Goal: Complete application form: Complete application form

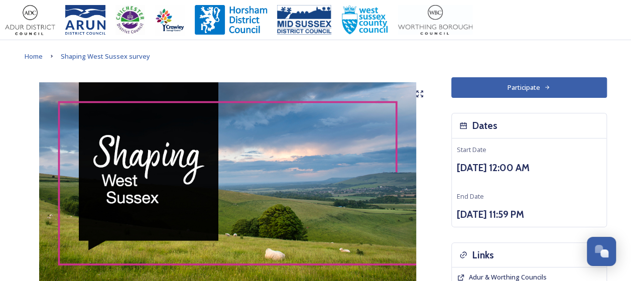
click at [533, 86] on button "Participate" at bounding box center [529, 87] width 156 height 21
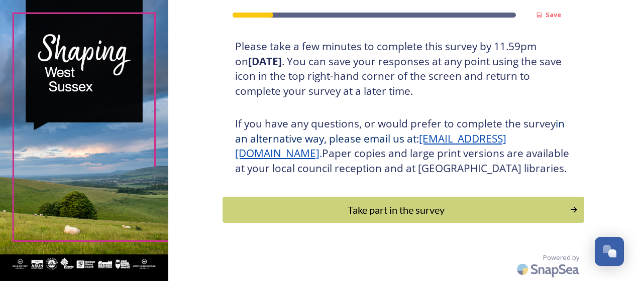
scroll to position [198, 0]
click at [371, 213] on div "Take part in the survey" at bounding box center [395, 209] width 339 height 15
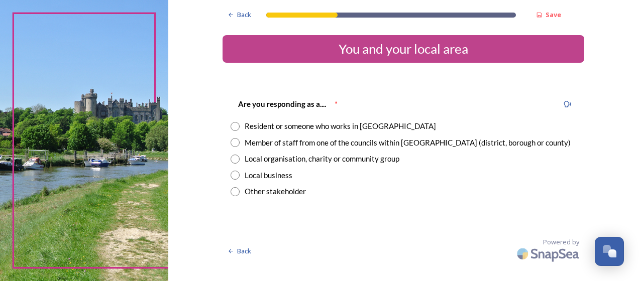
click at [237, 128] on input "radio" at bounding box center [234, 126] width 9 height 9
radio input "true"
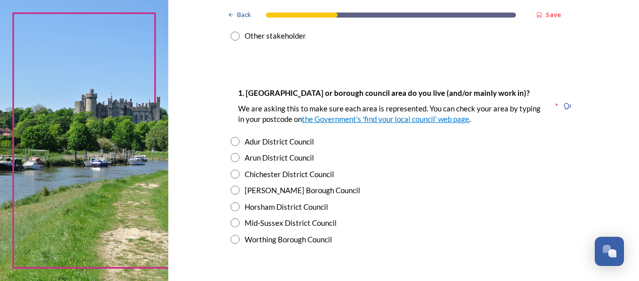
scroll to position [156, 0]
click at [231, 236] on input "radio" at bounding box center [234, 238] width 9 height 9
radio input "true"
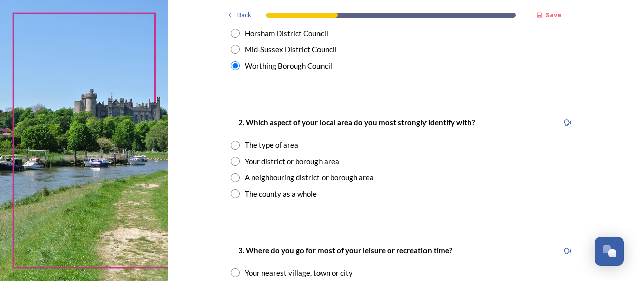
scroll to position [330, 0]
click at [230, 158] on input "radio" at bounding box center [234, 160] width 9 height 9
radio input "true"
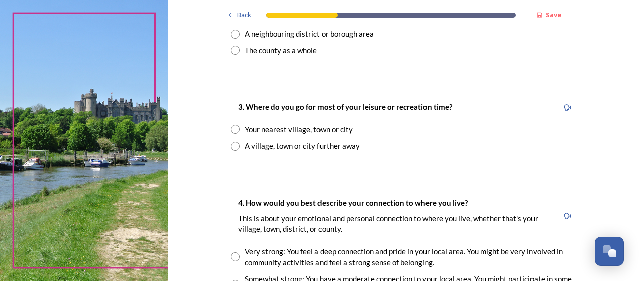
scroll to position [474, 0]
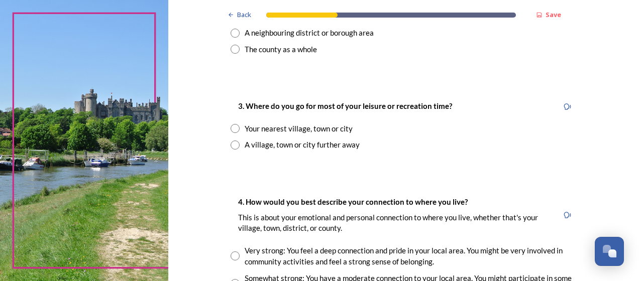
click at [236, 129] on div "Your nearest village, town or city" at bounding box center [402, 129] width 345 height 12
radio input "true"
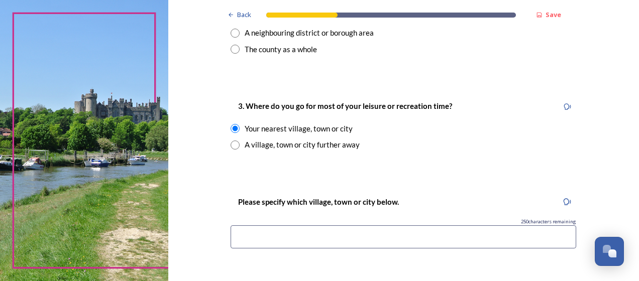
click at [274, 238] on input at bounding box center [402, 236] width 345 height 23
type input "Worthing"
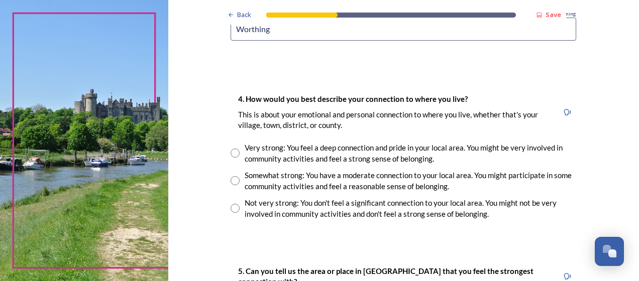
scroll to position [683, 0]
click at [235, 208] on input "radio" at bounding box center [234, 207] width 9 height 9
radio input "true"
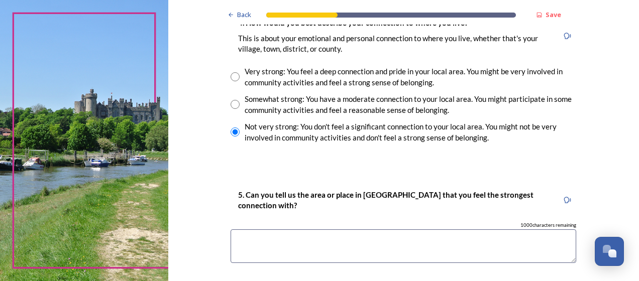
scroll to position [758, 0]
click at [259, 234] on textarea at bounding box center [402, 246] width 345 height 34
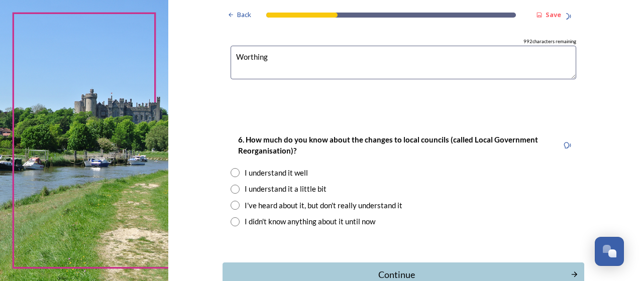
scroll to position [944, 0]
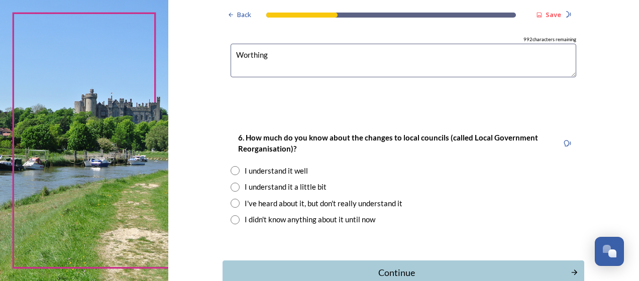
type textarea "Worthing"
click at [231, 189] on input "radio" at bounding box center [234, 187] width 9 height 9
radio input "true"
click at [384, 271] on div "Continue" at bounding box center [396, 273] width 340 height 14
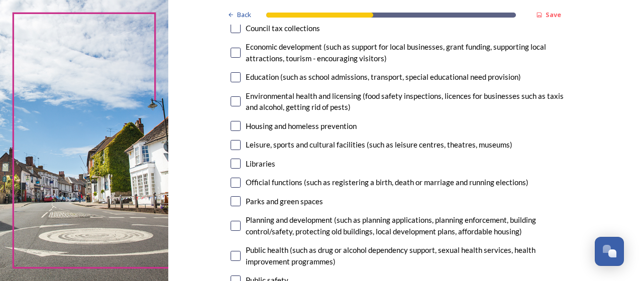
scroll to position [187, 0]
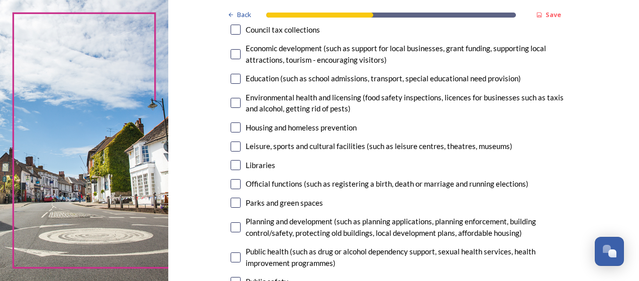
click at [230, 197] on div "Parks and green spaces" at bounding box center [402, 203] width 345 height 12
checkbox input "true"
click at [232, 228] on input "checkbox" at bounding box center [235, 227] width 10 height 10
checkbox input "true"
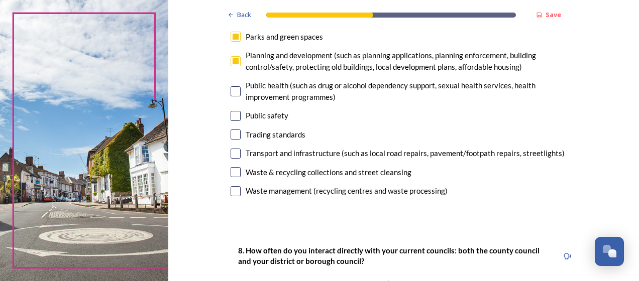
scroll to position [354, 0]
click at [231, 156] on input "checkbox" at bounding box center [235, 153] width 10 height 10
checkbox input "true"
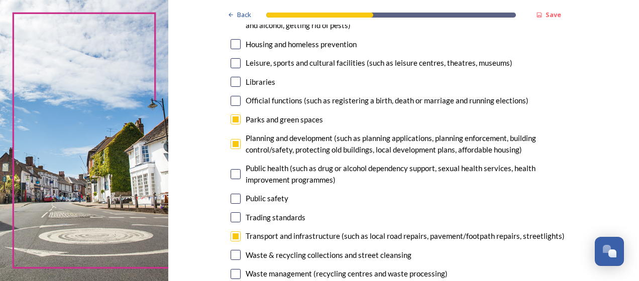
scroll to position [264, 0]
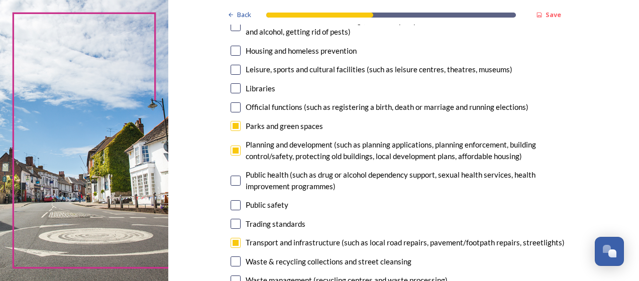
click at [233, 204] on input "checkbox" at bounding box center [235, 205] width 10 height 10
checkbox input "true"
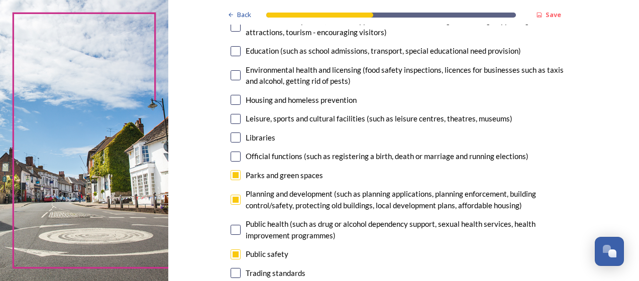
scroll to position [214, 0]
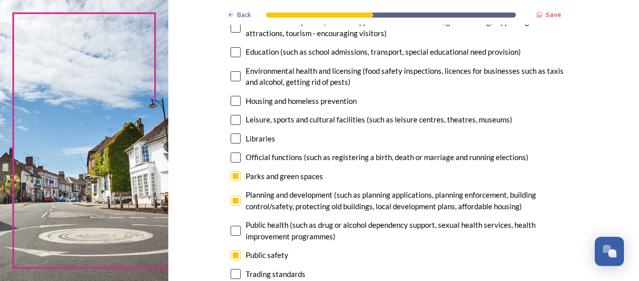
click at [233, 121] on input "checkbox" at bounding box center [235, 120] width 10 height 10
checkbox input "true"
click at [232, 142] on input "checkbox" at bounding box center [235, 139] width 10 height 10
checkbox input "false"
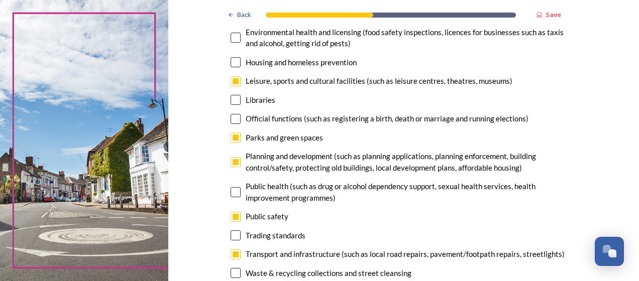
scroll to position [253, 0]
click at [231, 216] on input "checkbox" at bounding box center [235, 216] width 10 height 10
checkbox input "false"
click at [230, 100] on input "checkbox" at bounding box center [235, 99] width 10 height 10
checkbox input "true"
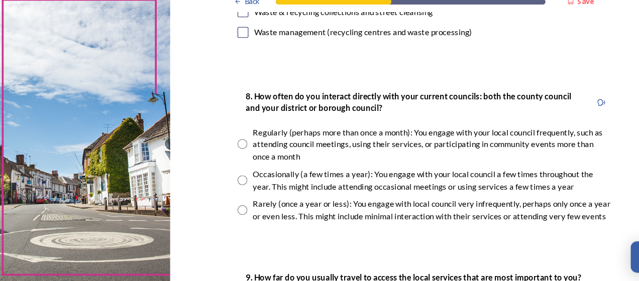
scroll to position [505, 0]
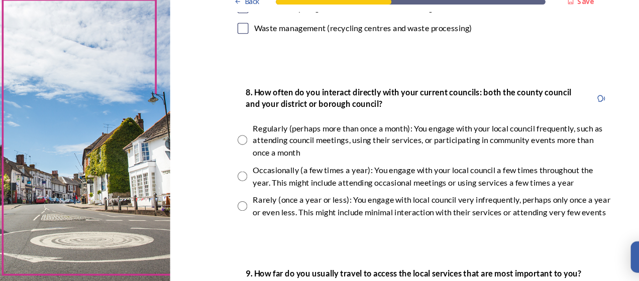
click at [234, 174] on input "radio" at bounding box center [234, 176] width 9 height 9
radio input "true"
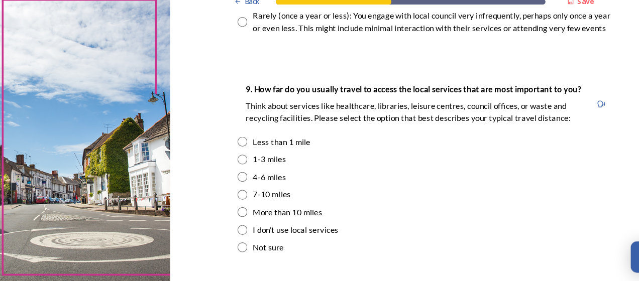
scroll to position [677, 0]
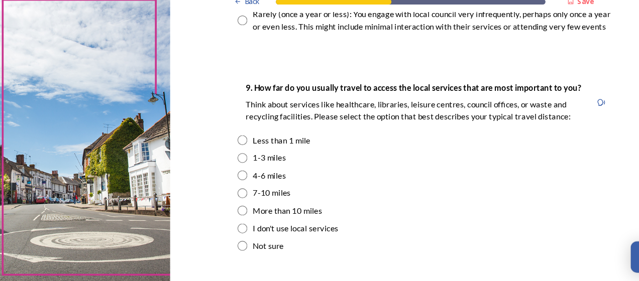
click at [235, 196] on input "radio" at bounding box center [234, 192] width 9 height 9
radio input "true"
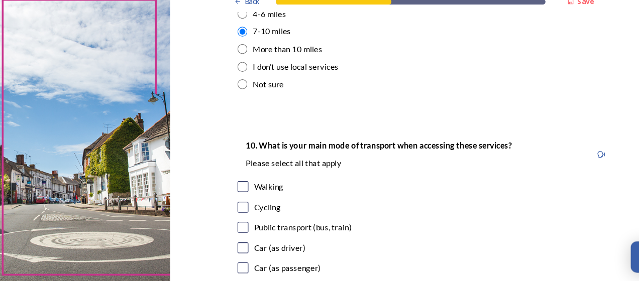
scroll to position [827, 0]
click at [232, 187] on input "checkbox" at bounding box center [235, 186] width 10 height 10
checkbox input "true"
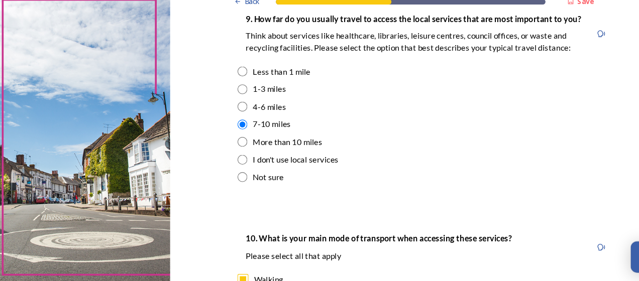
scroll to position [735, 0]
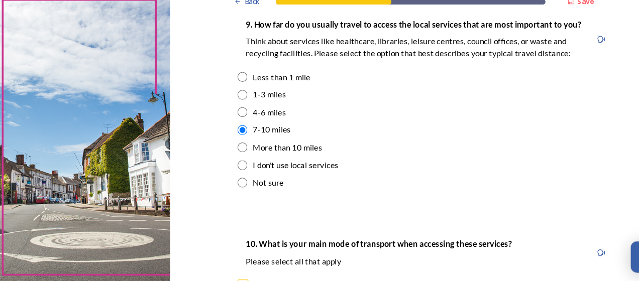
click at [231, 119] on input "radio" at bounding box center [234, 117] width 9 height 9
radio input "true"
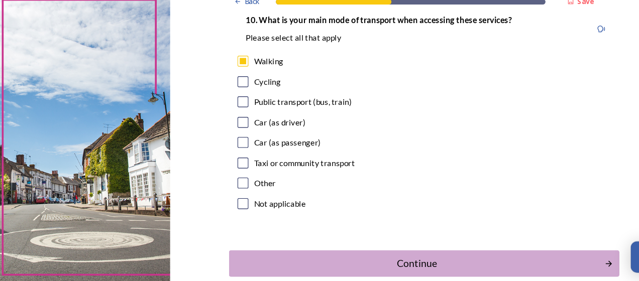
scroll to position [944, 0]
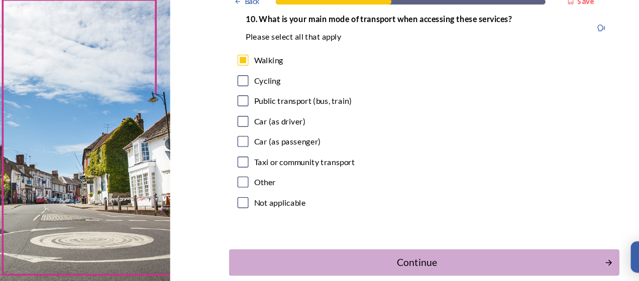
click at [236, 91] on input "checkbox" at bounding box center [235, 88] width 10 height 10
checkbox input "true"
click at [234, 107] on input "checkbox" at bounding box center [235, 107] width 10 height 10
checkbox input "true"
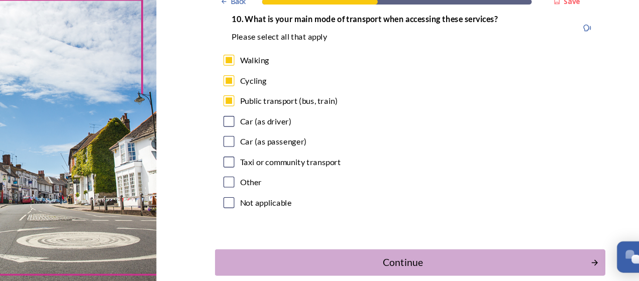
click at [235, 126] on input "checkbox" at bounding box center [235, 126] width 10 height 10
checkbox input "true"
click at [232, 147] on input "checkbox" at bounding box center [235, 145] width 10 height 10
checkbox input "true"
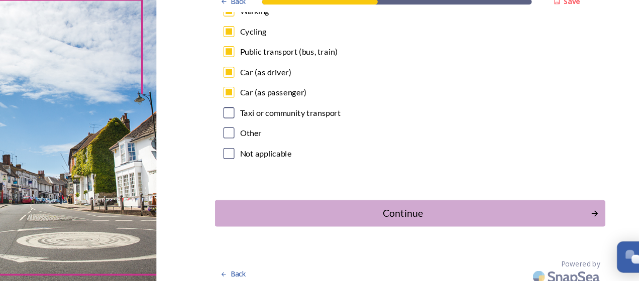
scroll to position [989, 0]
click at [393, 216] on div "Continue" at bounding box center [396, 212] width 340 height 14
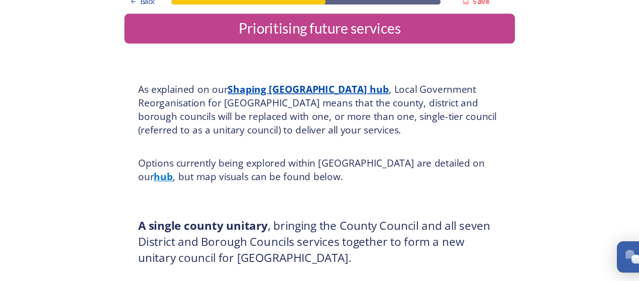
scroll to position [0, 0]
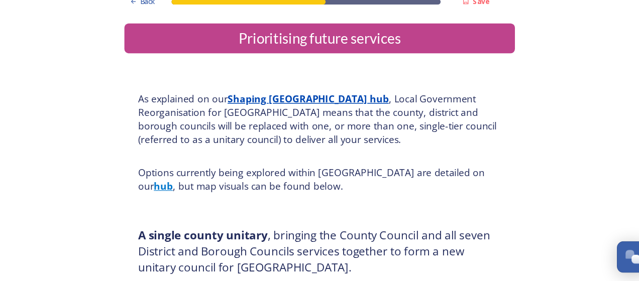
click at [279, 42] on div "Prioritising future services" at bounding box center [319, 49] width 353 height 20
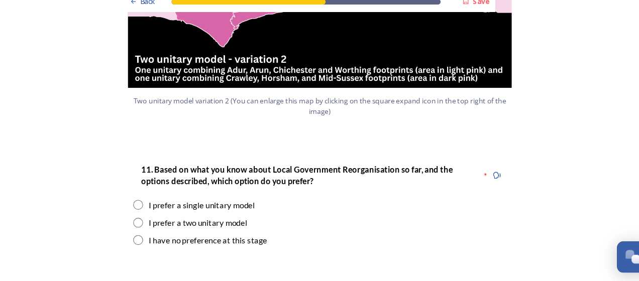
scroll to position [1242, 0]
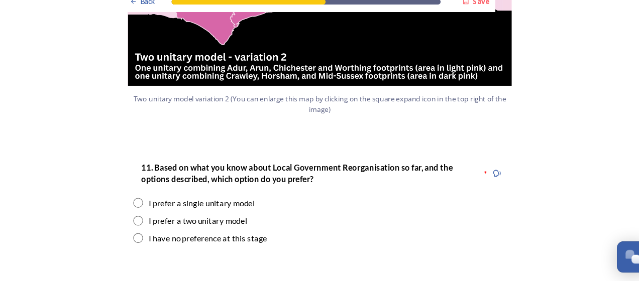
click at [149, 213] on input "radio" at bounding box center [151, 217] width 9 height 9
radio input "true"
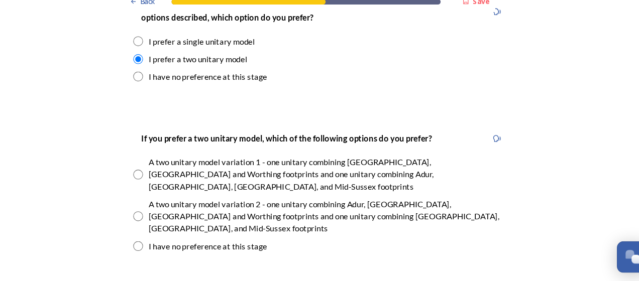
scroll to position [1405, 0]
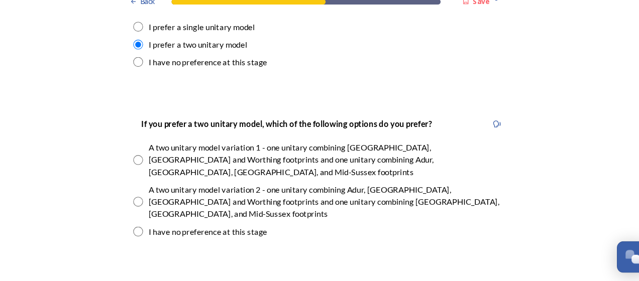
click at [151, 157] on input "radio" at bounding box center [151, 161] width 9 height 9
radio input "true"
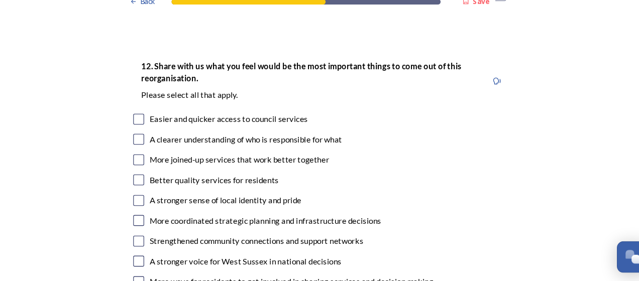
scroll to position [1831, 0]
click at [150, 138] on input "checkbox" at bounding box center [152, 143] width 10 height 10
checkbox input "true"
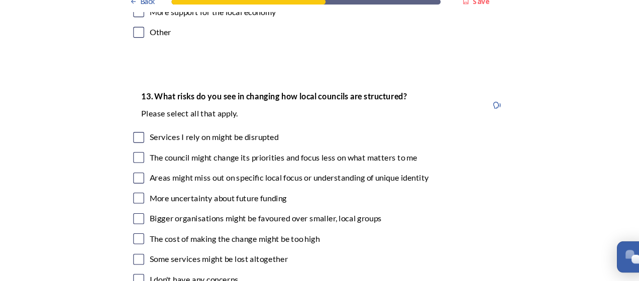
scroll to position [2100, 0]
click at [149, 173] on input "checkbox" at bounding box center [152, 178] width 10 height 10
checkbox input "true"
click at [152, 248] on input "checkbox" at bounding box center [152, 253] width 10 height 10
checkbox input "true"
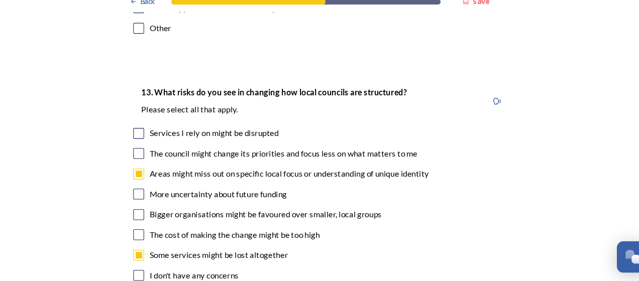
scroll to position [2103, 0]
click at [152, 151] on input "checkbox" at bounding box center [152, 156] width 10 height 10
checkbox input "true"
click at [149, 189] on input "checkbox" at bounding box center [152, 194] width 10 height 10
checkbox input "true"
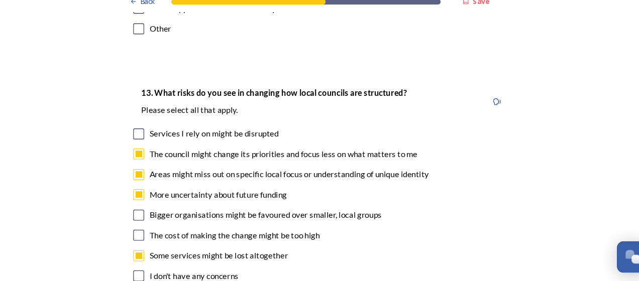
click at [147, 208] on input "checkbox" at bounding box center [152, 213] width 10 height 10
checkbox input "true"
click at [147, 226] on input "checkbox" at bounding box center [152, 231] width 10 height 10
checkbox input "true"
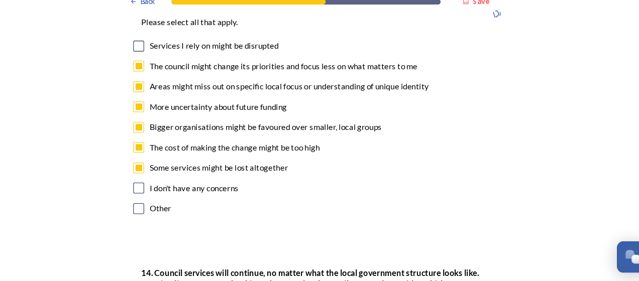
scroll to position [2186, 0]
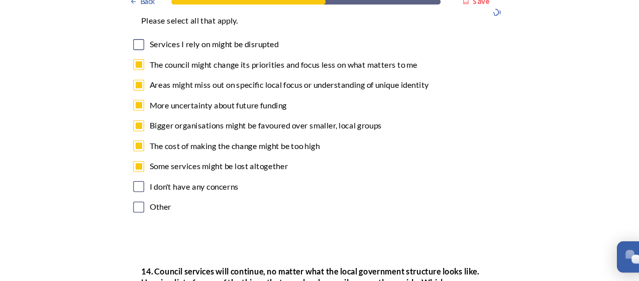
click at [151, 200] on input "checkbox" at bounding box center [152, 205] width 10 height 10
checkbox input "true"
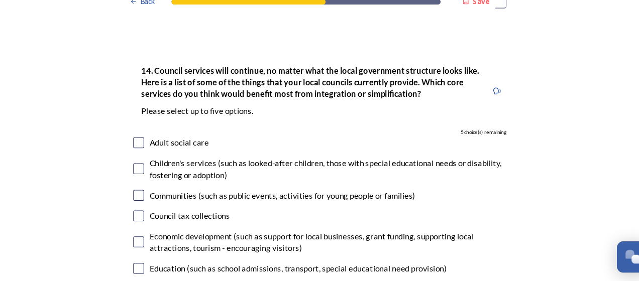
scroll to position [2477, 0]
type input "Planning for housing will ignore hyper local concerns"
click at [148, 208] on input "checkbox" at bounding box center [152, 213] width 10 height 10
checkbox input "true"
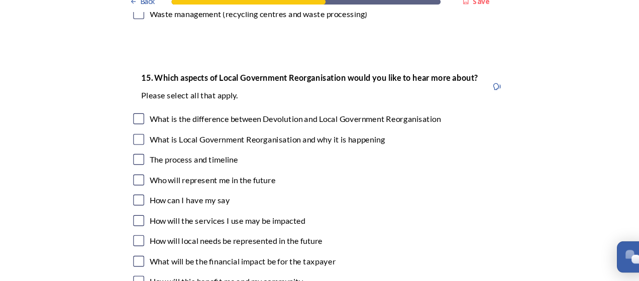
scroll to position [2994, 0]
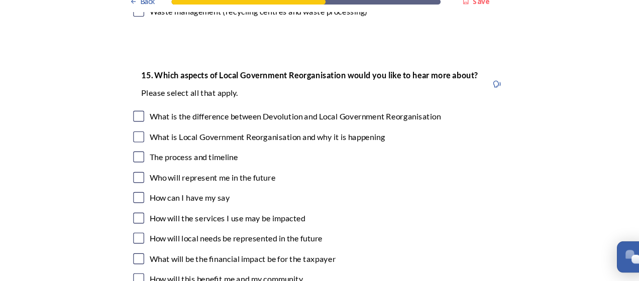
click at [147, 210] on input "checkbox" at bounding box center [152, 215] width 10 height 10
checkbox input "true"
click at [149, 229] on input "checkbox" at bounding box center [152, 234] width 10 height 10
checkbox input "true"
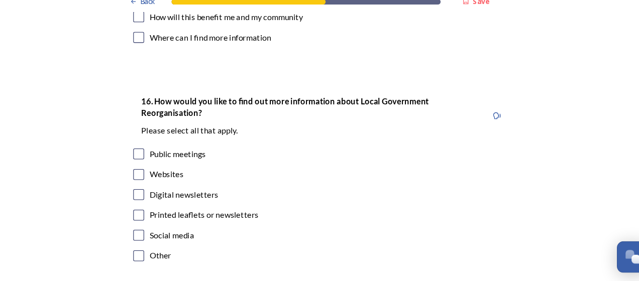
scroll to position [3237, 0]
click at [148, 151] on input "checkbox" at bounding box center [152, 156] width 10 height 10
checkbox input "true"
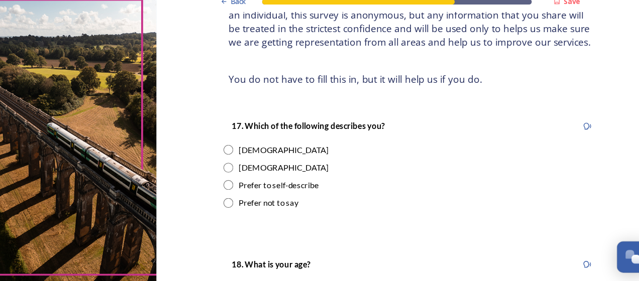
scroll to position [90, 0]
click at [232, 153] on input "radio" at bounding box center [234, 152] width 9 height 9
radio input "true"
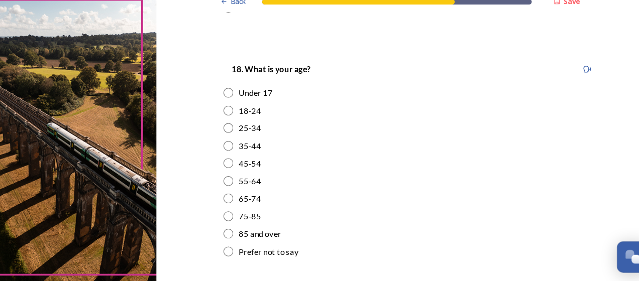
scroll to position [281, 0]
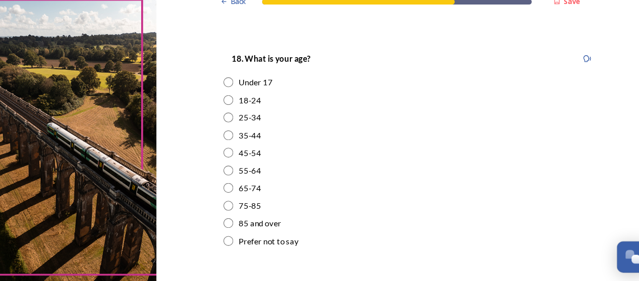
click at [234, 235] on input "radio" at bounding box center [234, 236] width 9 height 9
radio input "true"
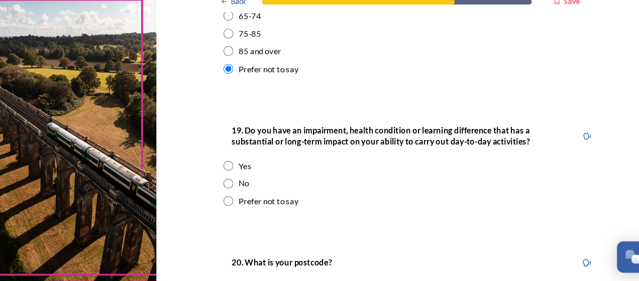
scroll to position [440, 0]
click at [235, 185] on input "radio" at bounding box center [234, 184] width 9 height 9
radio input "true"
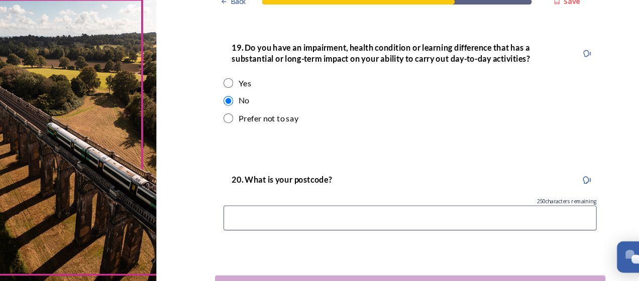
scroll to position [522, 0]
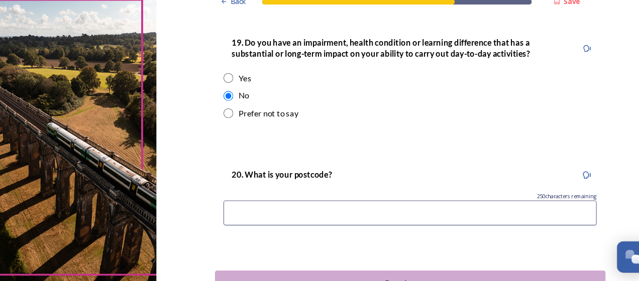
click at [251, 213] on input at bounding box center [402, 210] width 345 height 23
type input "BN13 2AU"
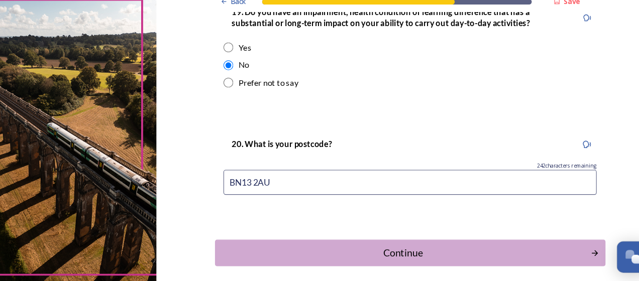
scroll to position [586, 0]
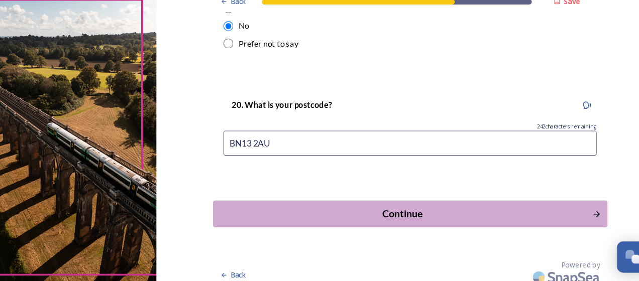
click at [386, 220] on button "Continue" at bounding box center [403, 211] width 365 height 25
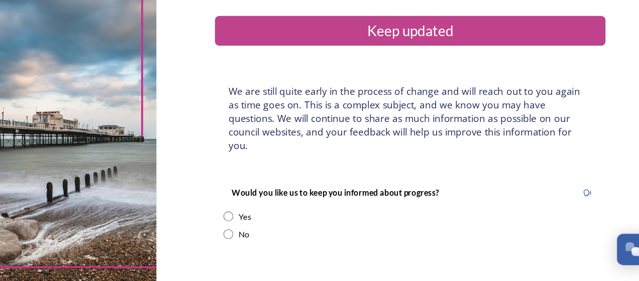
click at [233, 216] on input "radio" at bounding box center [234, 220] width 9 height 9
radio input "true"
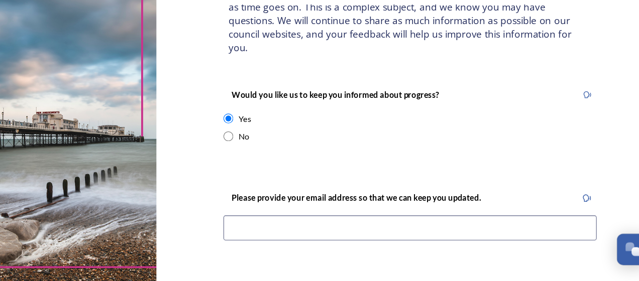
scroll to position [92, 0]
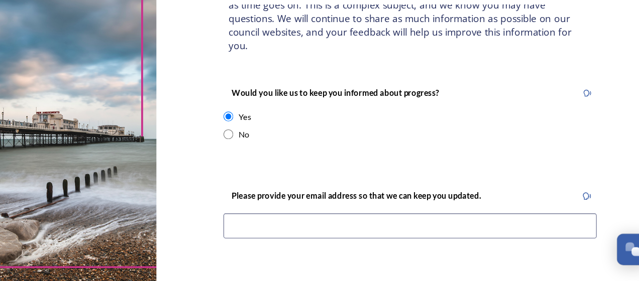
click at [246, 218] on input at bounding box center [402, 229] width 345 height 23
type input "[PERSON_NAME][EMAIL_ADDRESS][PERSON_NAME][DOMAIN_NAME]"
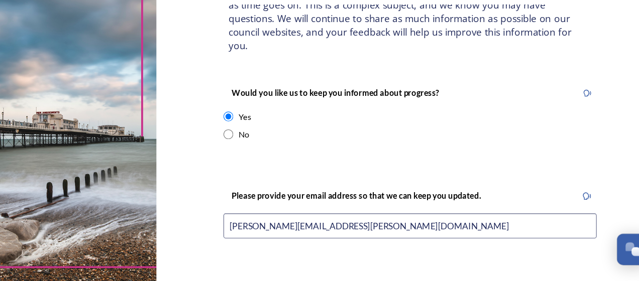
scroll to position [262, 0]
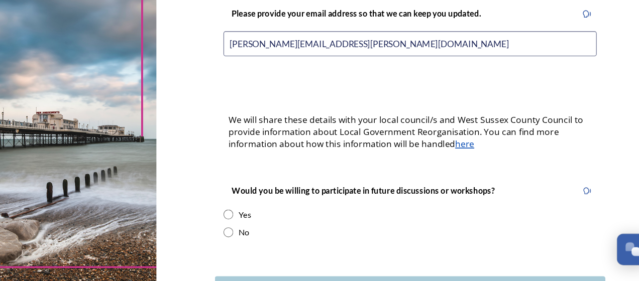
click at [230, 214] on input "radio" at bounding box center [234, 218] width 9 height 9
radio input "true"
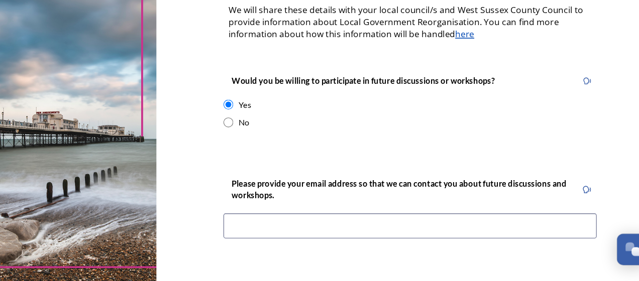
scroll to position [367, 0]
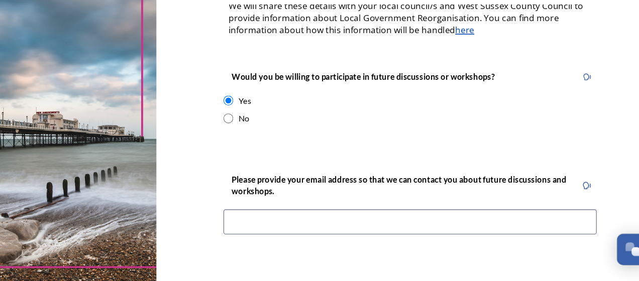
click at [332, 214] on input at bounding box center [402, 225] width 345 height 23
type input "[PERSON_NAME][EMAIL_ADDRESS][PERSON_NAME][DOMAIN_NAME]"
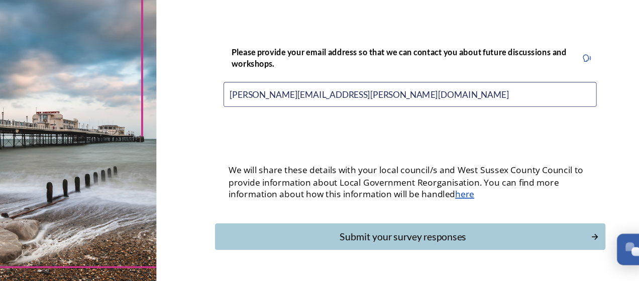
scroll to position [488, 0]
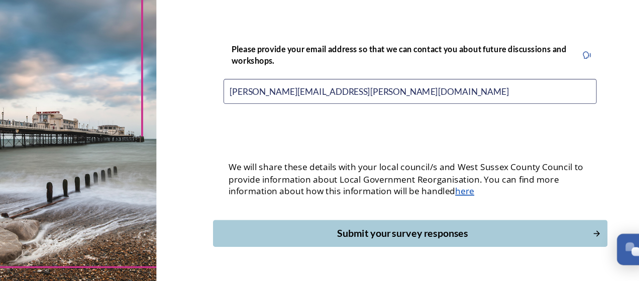
click at [388, 230] on div "Submit your survey responses" at bounding box center [396, 237] width 340 height 14
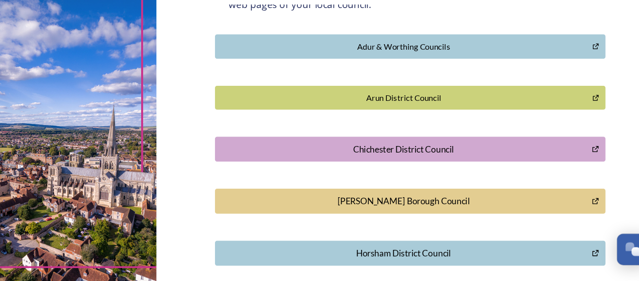
scroll to position [226, 0]
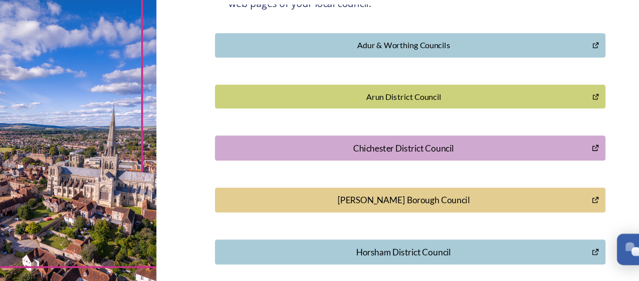
click at [282, 56] on button "Adur & Worthing Councils" at bounding box center [402, 62] width 361 height 23
